Goal: Browse casually: Explore the website without a specific task or goal

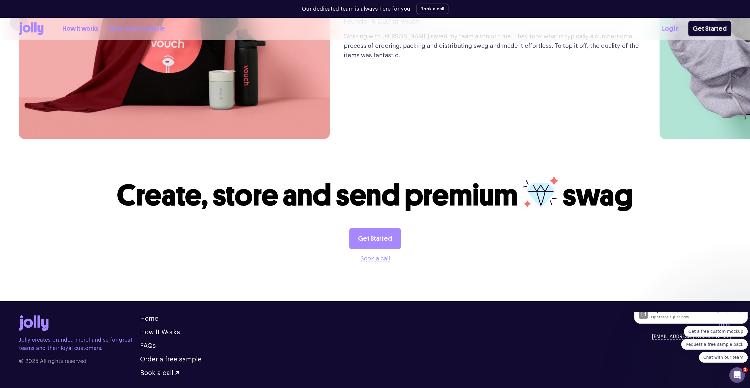
click at [740, 375] on div "Open Intercom Messenger" at bounding box center [736, 375] width 20 height 20
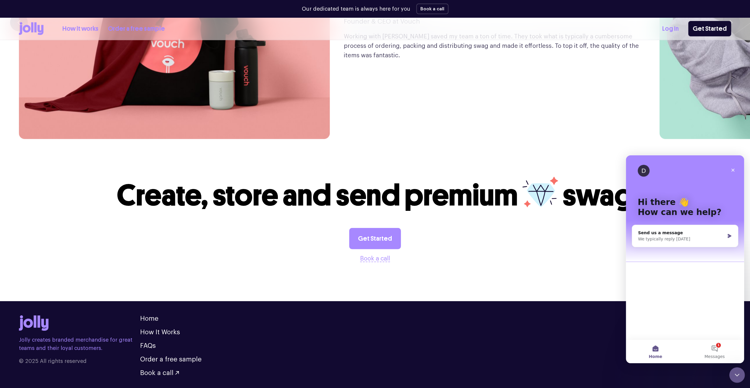
click at [738, 376] on icon "Close Intercom Messenger" at bounding box center [736, 374] width 7 height 7
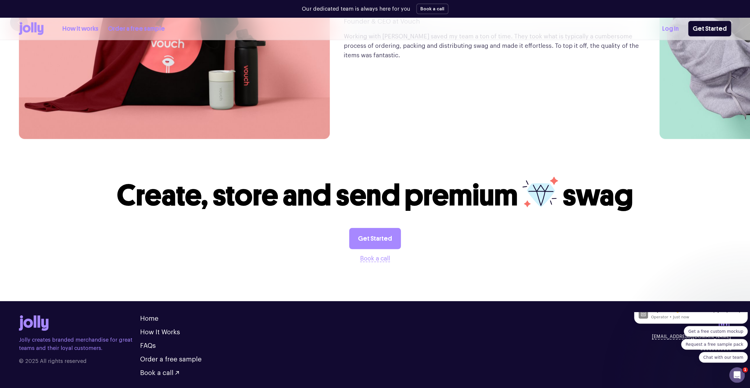
click at [738, 376] on icon "Open Intercom Messenger" at bounding box center [736, 375] width 10 height 10
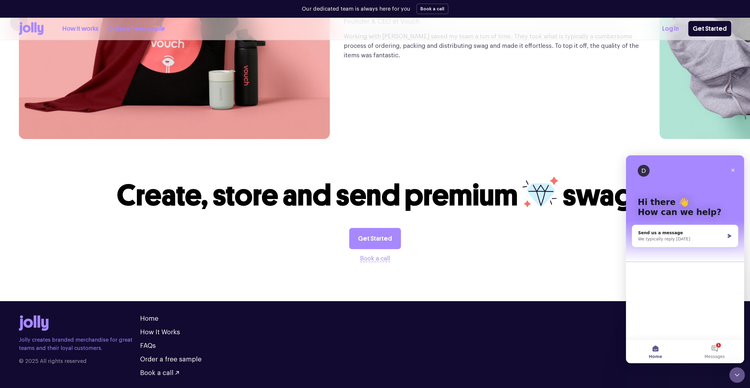
click at [738, 376] on icon "Close Intercom Messenger" at bounding box center [736, 374] width 7 height 7
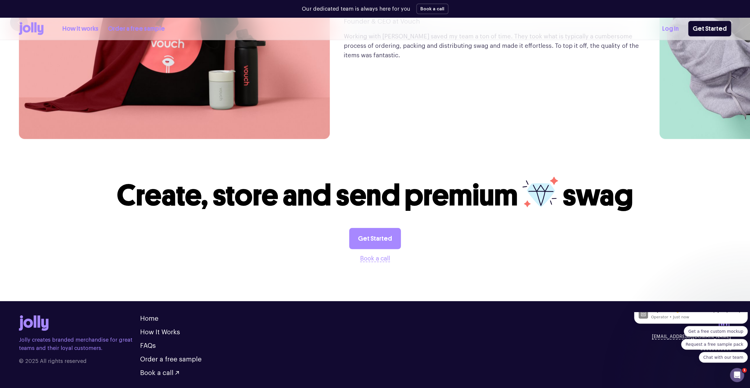
click at [560, 363] on footer "Jolly creates branded merchandise for great teams and their loyal customers. © …" at bounding box center [375, 351] width 750 height 99
click at [681, 302] on footer "Jolly creates branded merchandise for great teams and their loyal customers. © …" at bounding box center [375, 351] width 750 height 99
click at [735, 371] on icon "Open Intercom Messenger" at bounding box center [736, 375] width 10 height 10
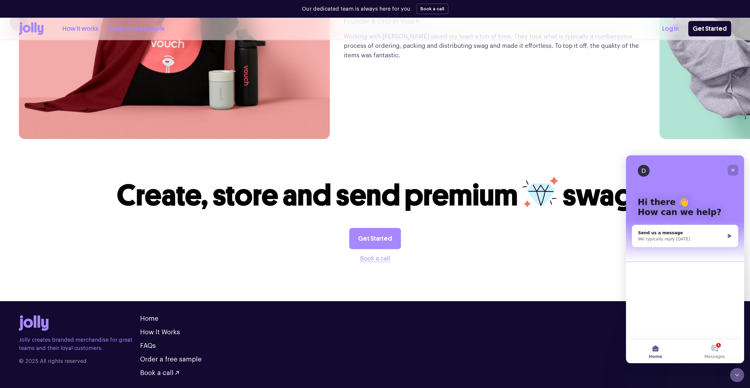
click at [733, 170] on icon "Close" at bounding box center [732, 170] width 5 height 5
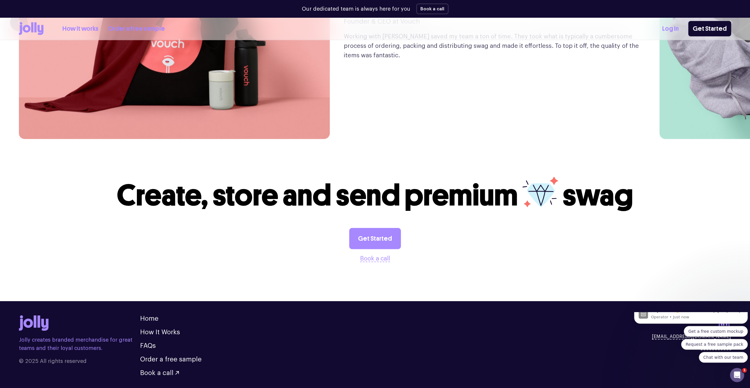
drag, startPoint x: 12, startPoint y: 5, endPoint x: 568, endPoint y: 384, distance: 673.2
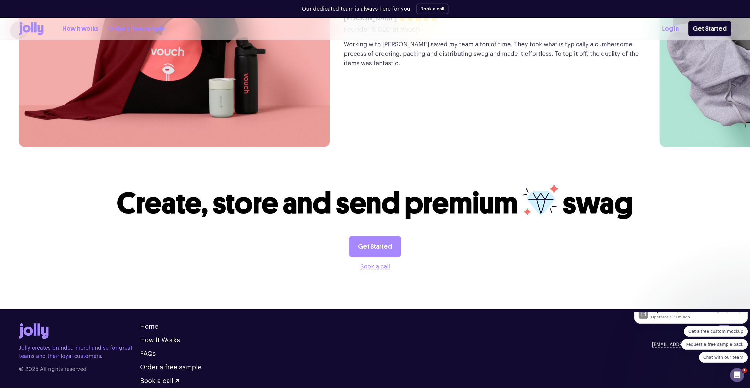
scroll to position [1668, 0]
